Goal: Task Accomplishment & Management: Manage account settings

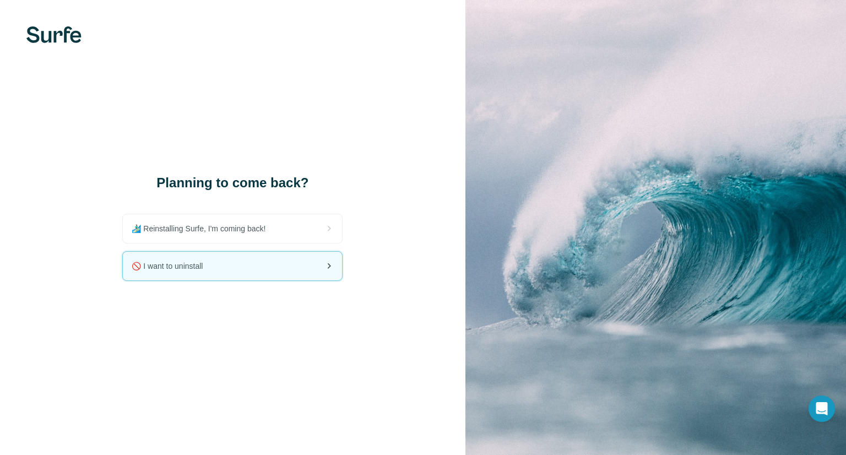
click at [250, 271] on div "🚫 I want to uninstall" at bounding box center [232, 266] width 219 height 29
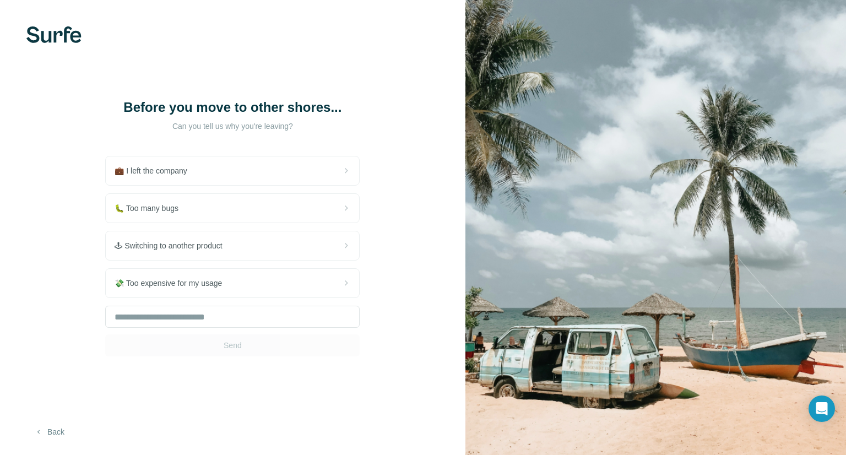
click at [48, 430] on button "Back" at bounding box center [49, 432] width 46 height 20
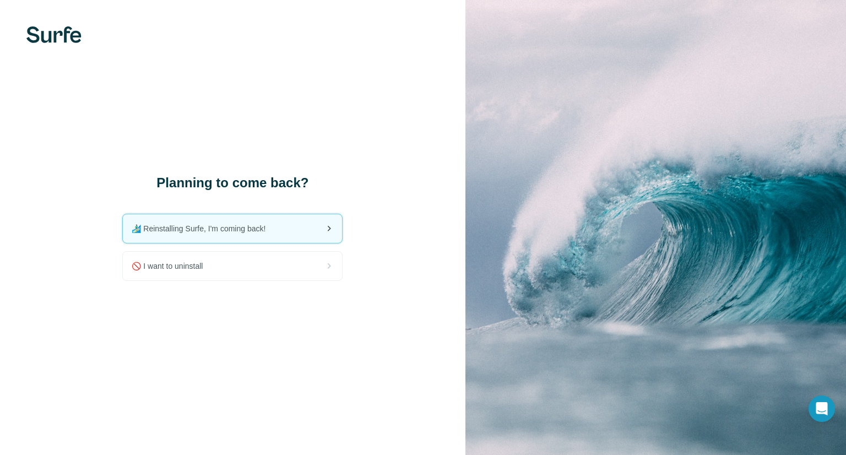
click at [305, 230] on div "🏄🏻‍♂️ Reinstalling Surfe, I'm coming back!" at bounding box center [232, 228] width 219 height 29
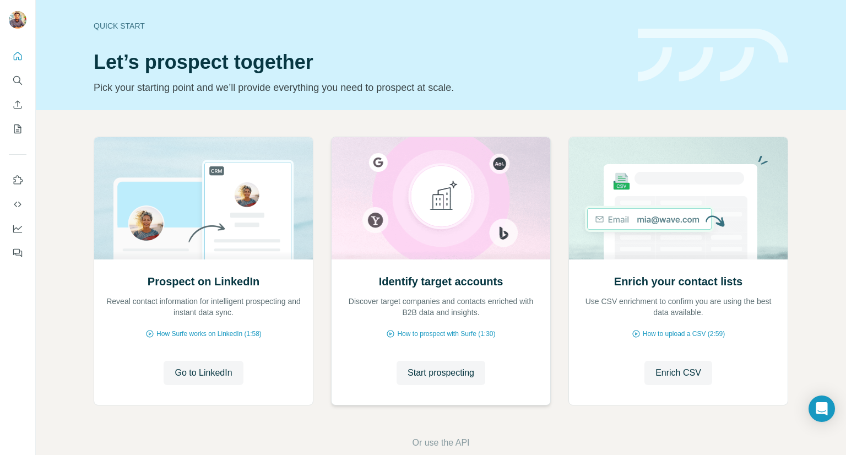
scroll to position [21, 0]
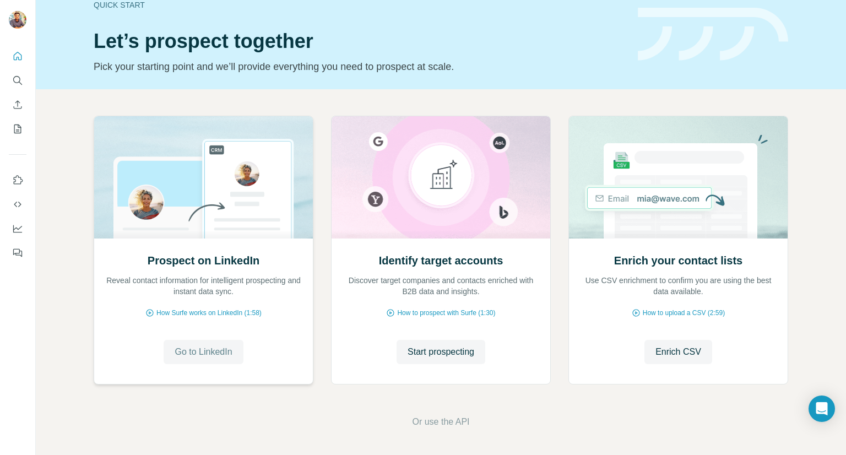
click at [202, 358] on span "Go to LinkedIn" at bounding box center [203, 352] width 57 height 13
